Goal: Check status: Check status

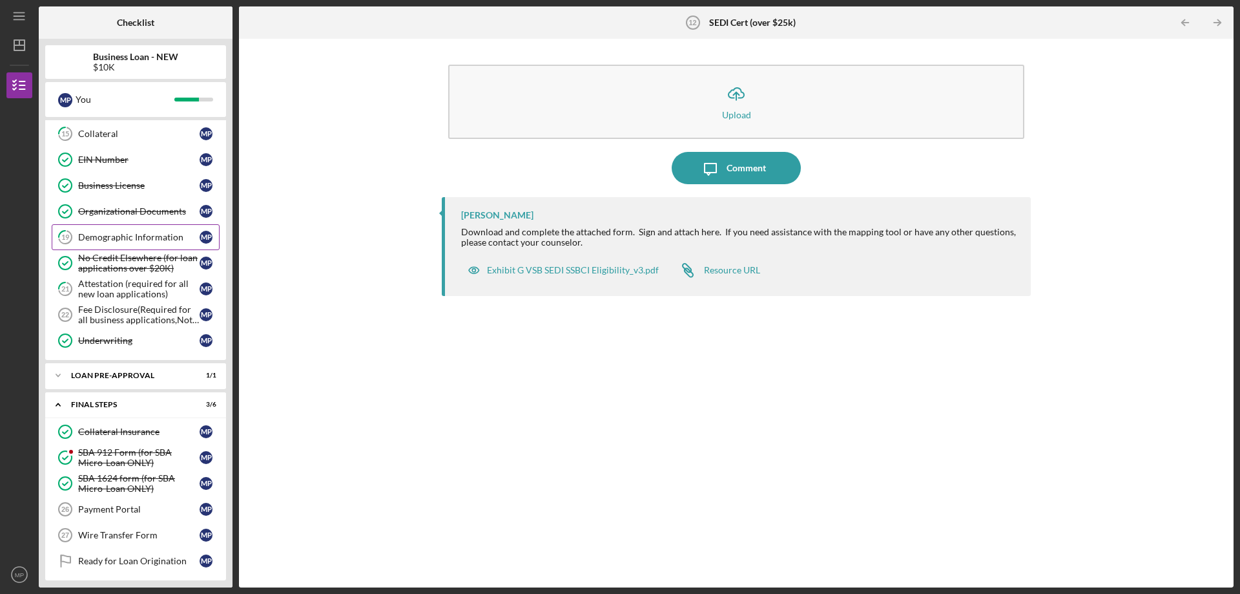
scroll to position [313, 0]
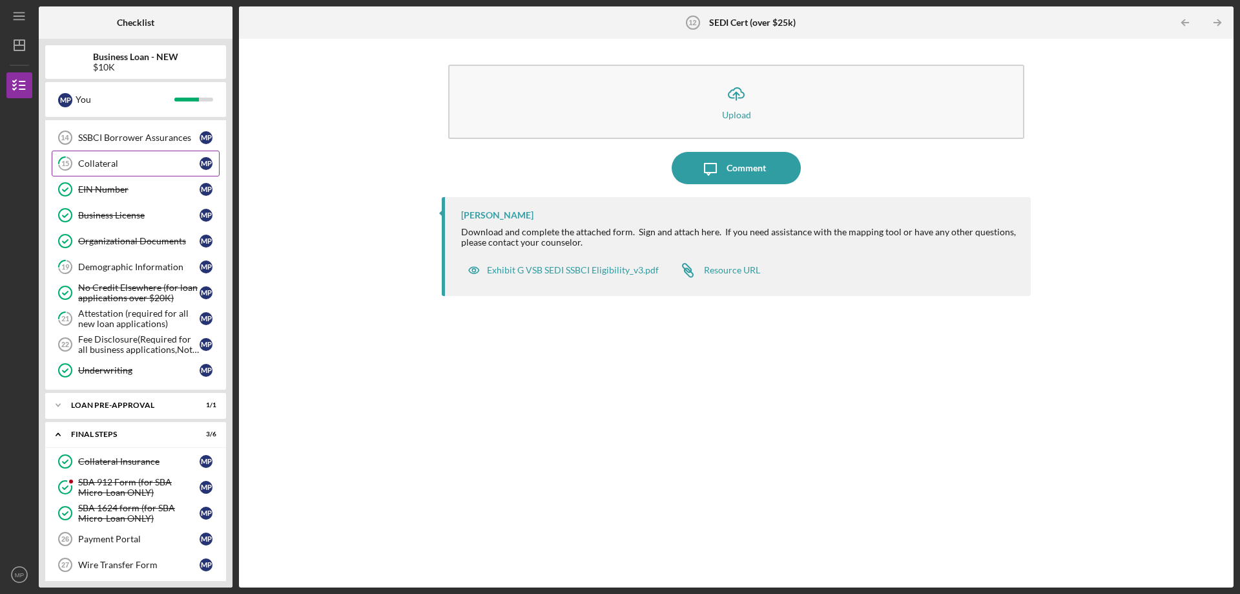
click at [108, 162] on div "Collateral" at bounding box center [138, 163] width 121 height 10
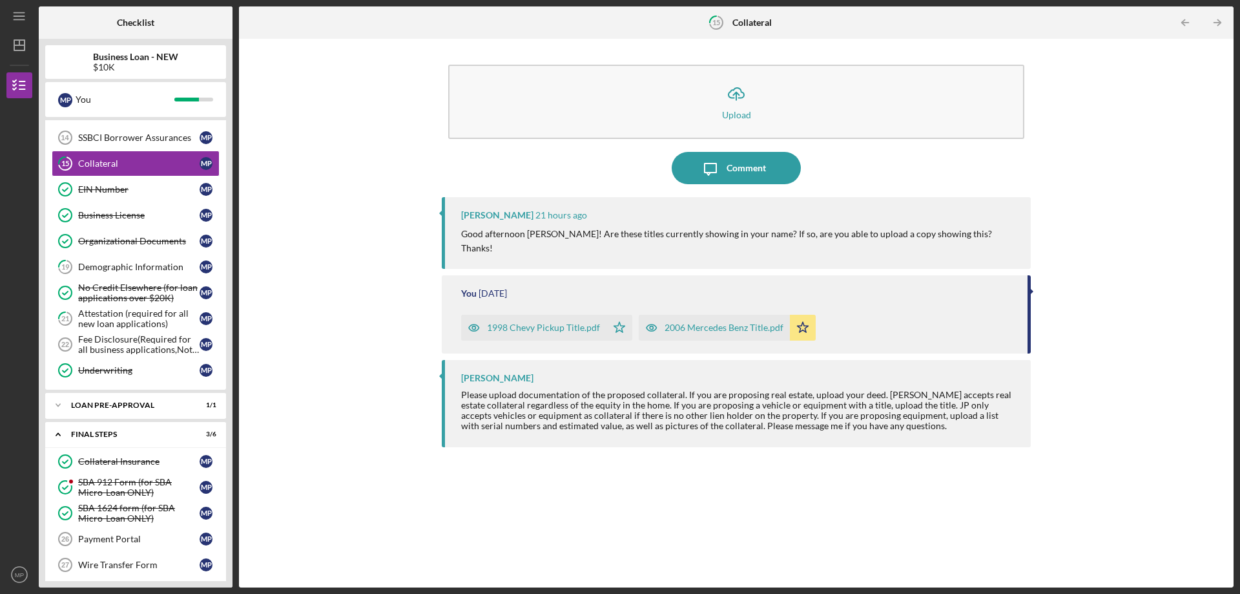
click at [461, 251] on p "Good afternoon [PERSON_NAME]! Are these titles currently showing in your name? …" at bounding box center [739, 241] width 557 height 29
click at [148, 265] on div "Demographic Information" at bounding box center [138, 267] width 121 height 10
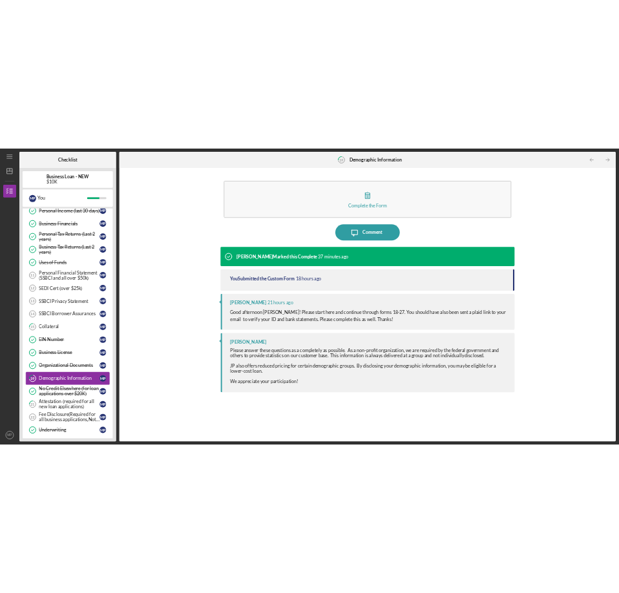
scroll to position [54, 0]
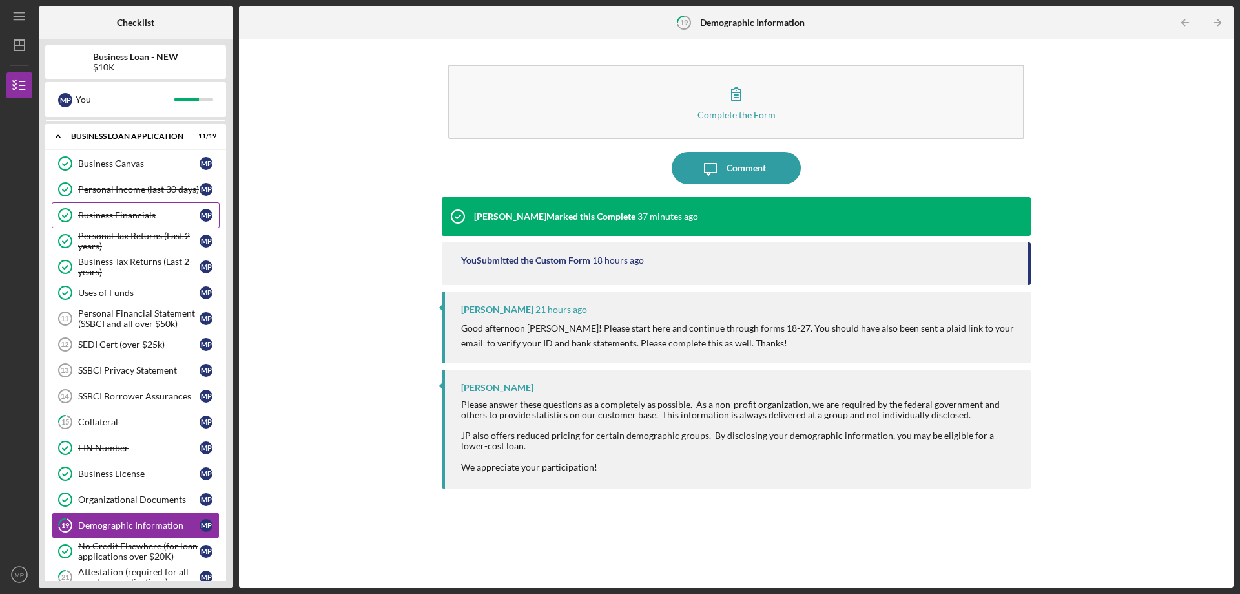
click at [145, 214] on div "Business Financials" at bounding box center [138, 215] width 121 height 10
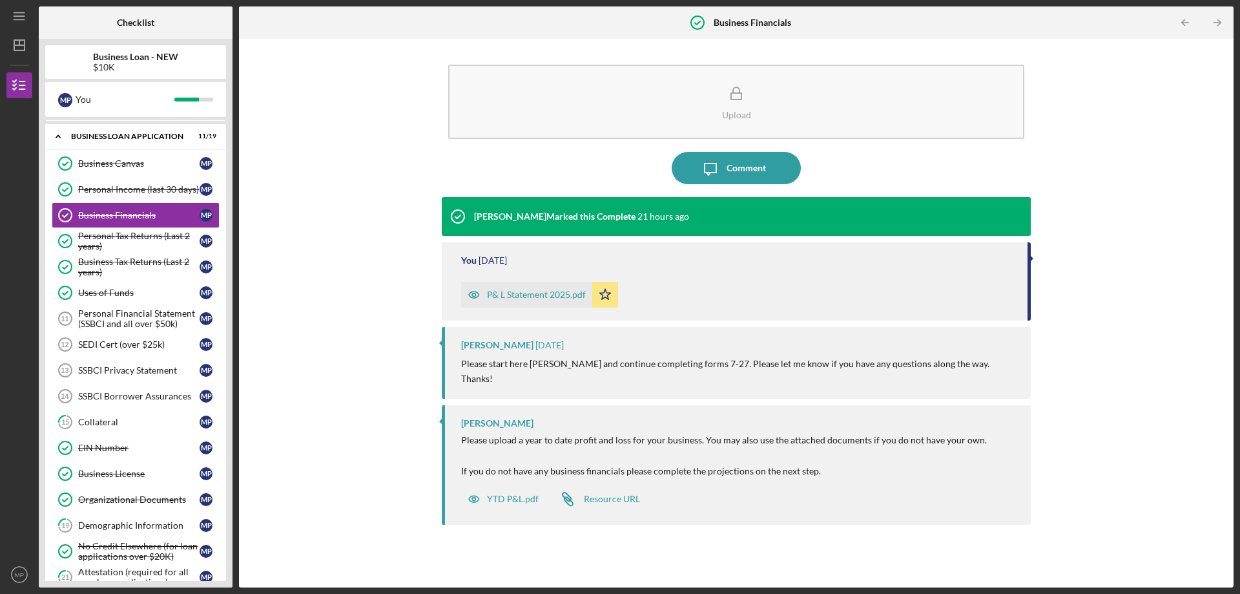
click at [528, 295] on div "P& L Statement 2025.pdf" at bounding box center [536, 294] width 99 height 10
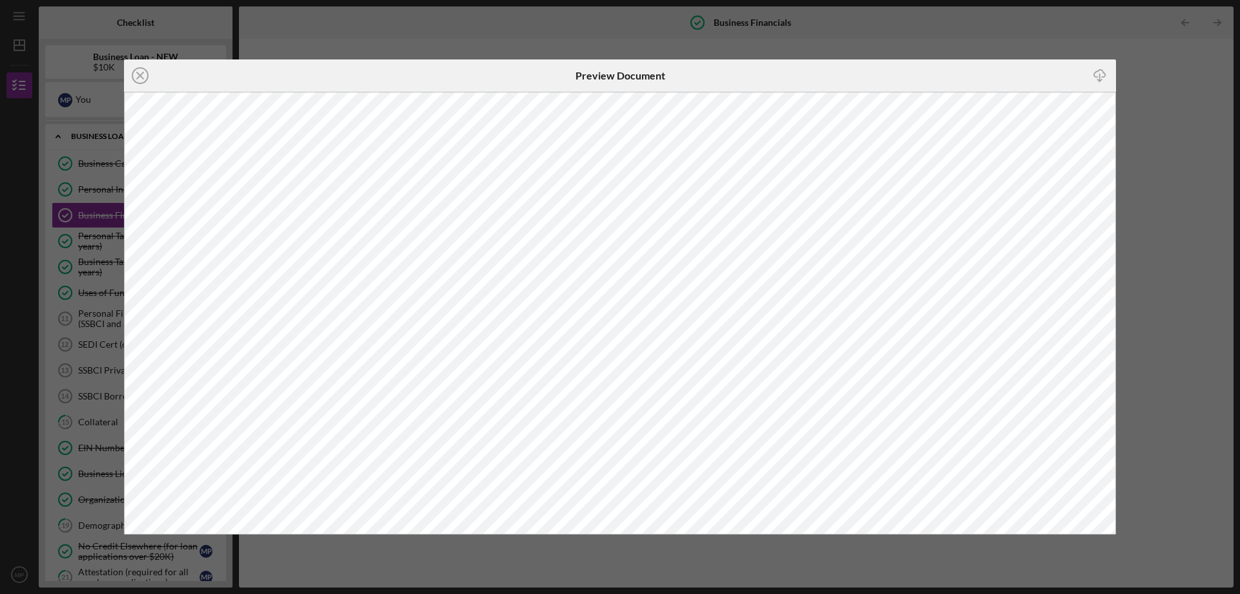
click at [346, 32] on div "Icon/Close Preview Document Icon/Download" at bounding box center [620, 297] width 1240 height 594
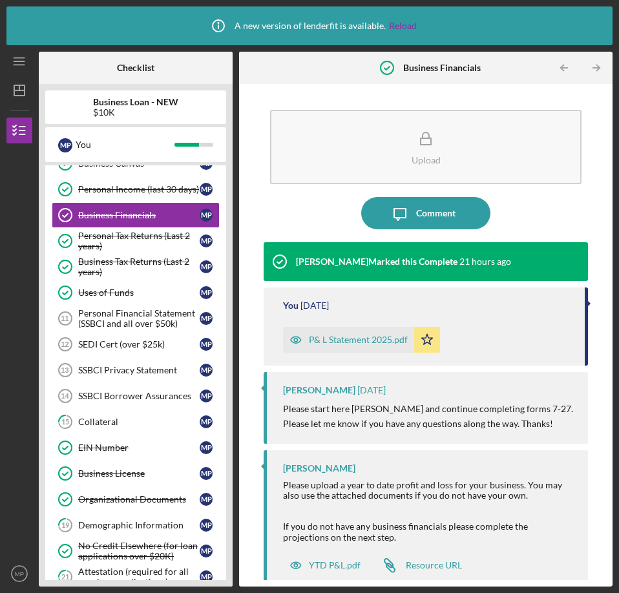
scroll to position [36, 0]
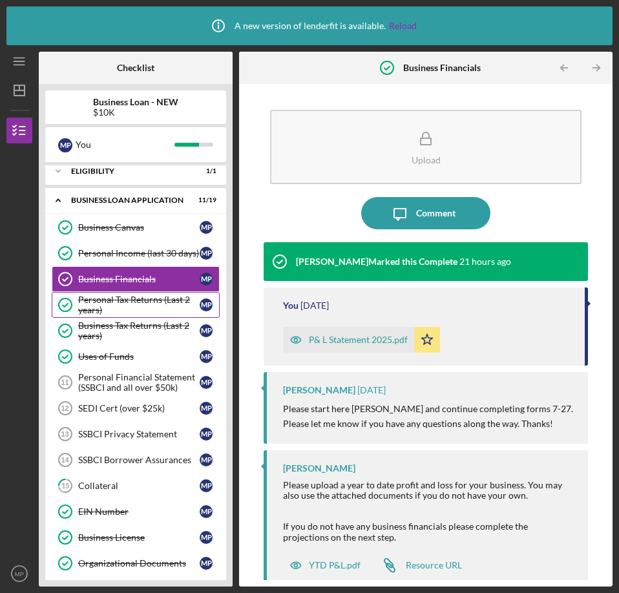
click at [124, 298] on div "Personal Tax Returns (Last 2 years)" at bounding box center [138, 305] width 121 height 21
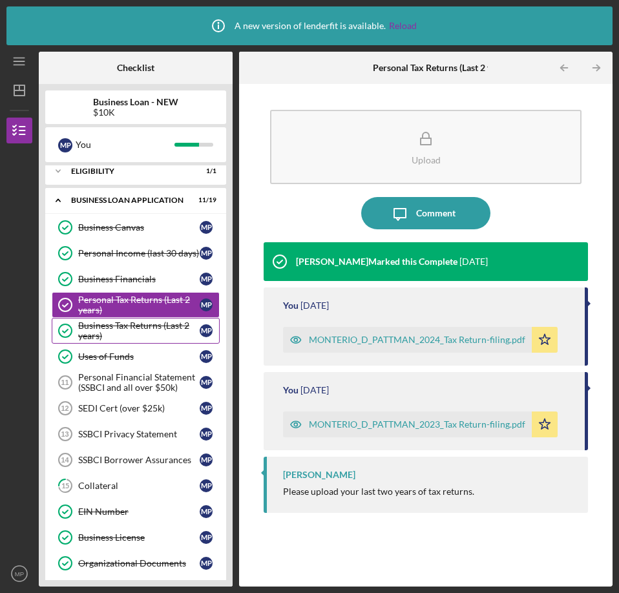
click at [111, 323] on div "Business Tax Returns (Last 2 years)" at bounding box center [138, 330] width 121 height 21
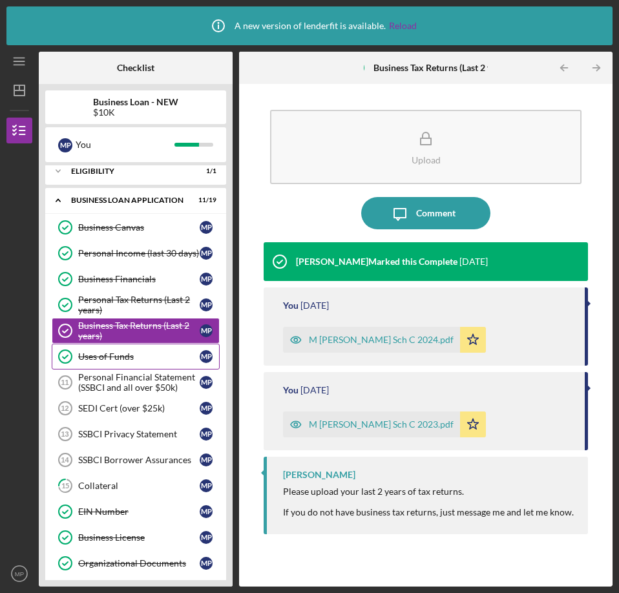
click at [101, 353] on div "Uses of Funds" at bounding box center [138, 356] width 121 height 10
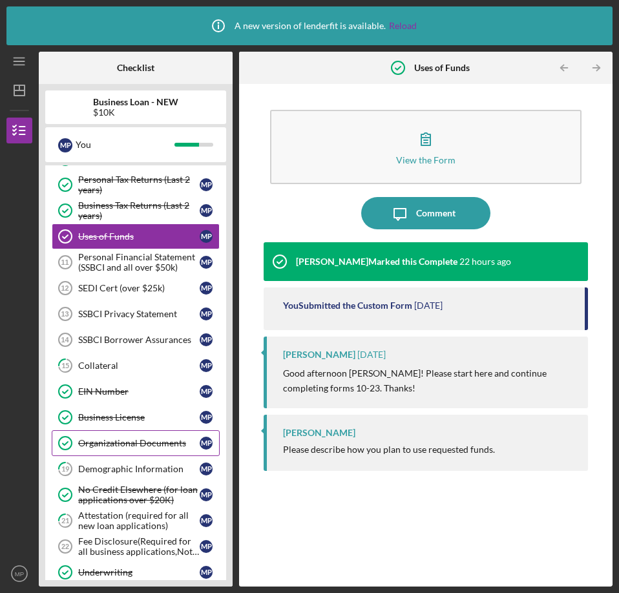
scroll to position [165, 0]
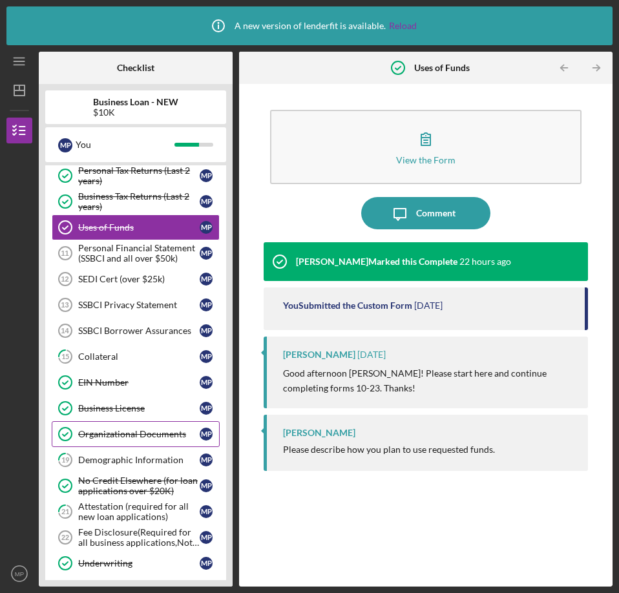
click at [117, 430] on div "Organizational Documents" at bounding box center [138, 434] width 121 height 10
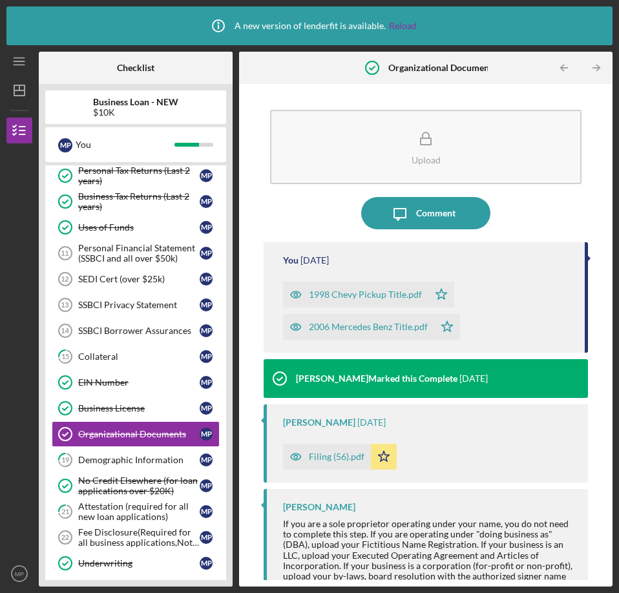
click at [370, 295] on div "1998 Chevy Pickup Title.pdf" at bounding box center [365, 294] width 113 height 10
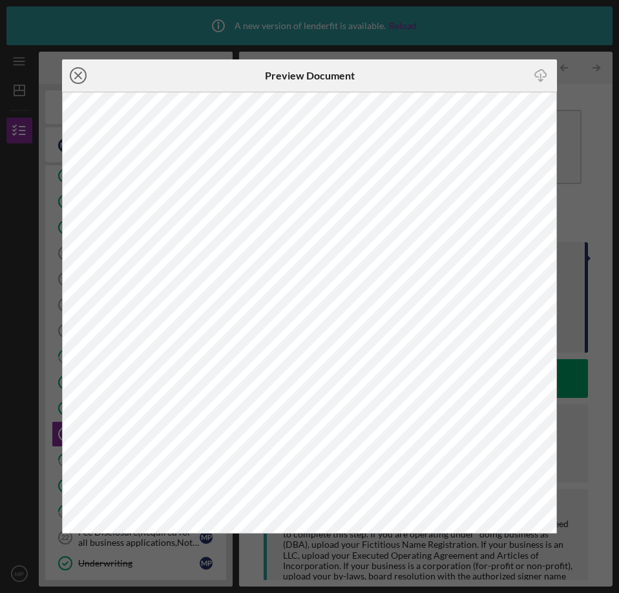
click at [79, 68] on circle at bounding box center [78, 76] width 16 height 16
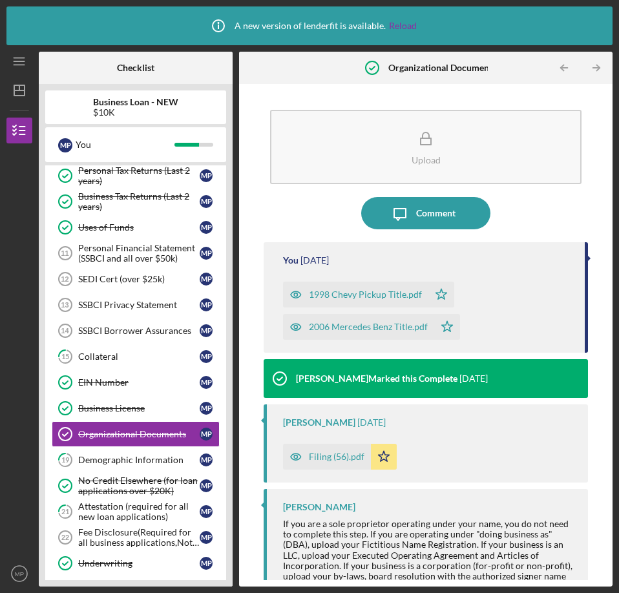
click at [339, 327] on div "2006 Mercedes Benz Title.pdf" at bounding box center [368, 327] width 119 height 10
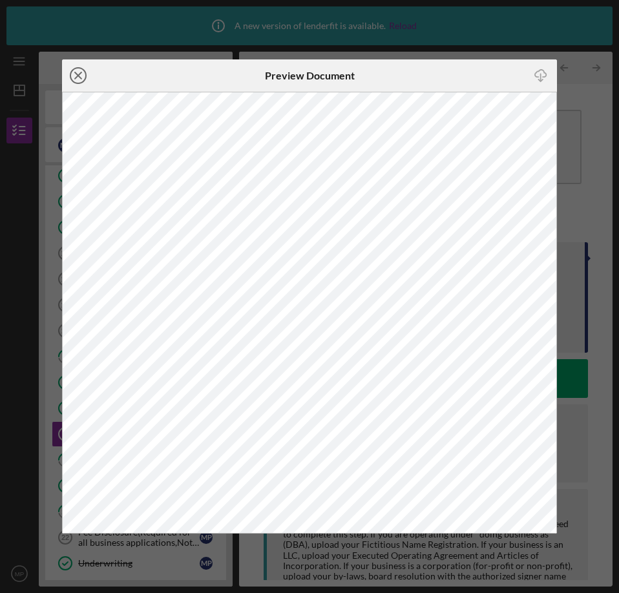
click at [81, 68] on circle at bounding box center [78, 76] width 16 height 16
